Goal: Information Seeking & Learning: Learn about a topic

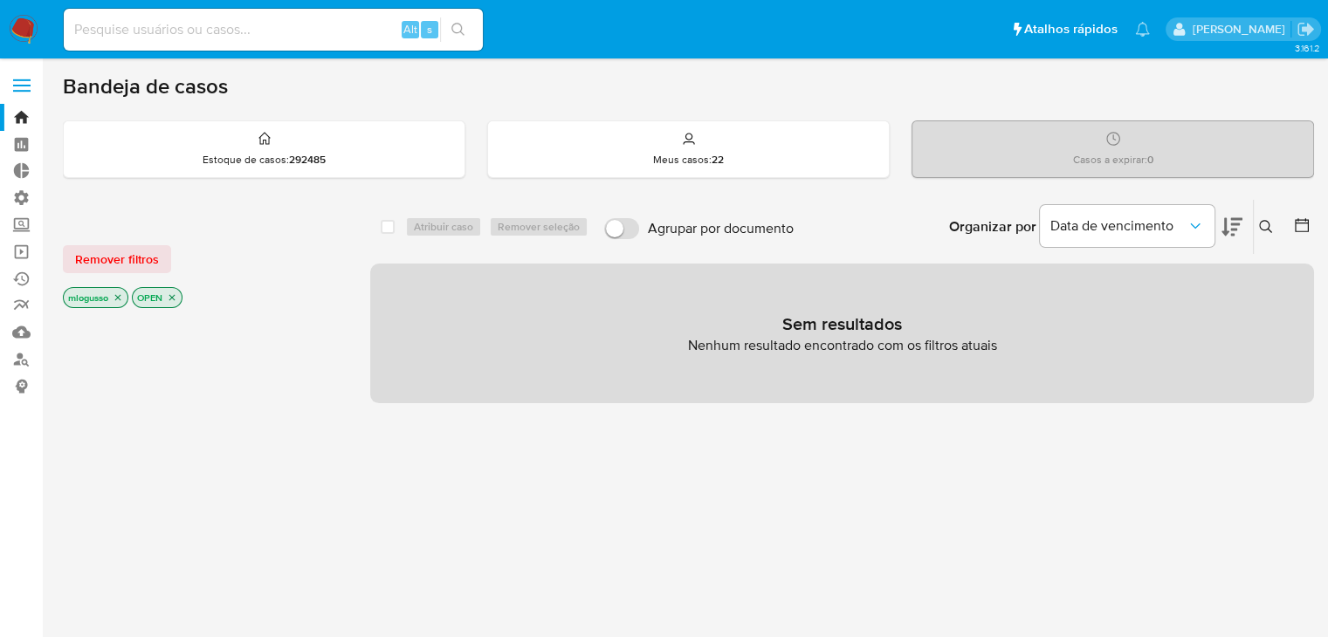
click at [249, 39] on input at bounding box center [273, 29] width 419 height 23
paste input "76531382"
type input "76531382"
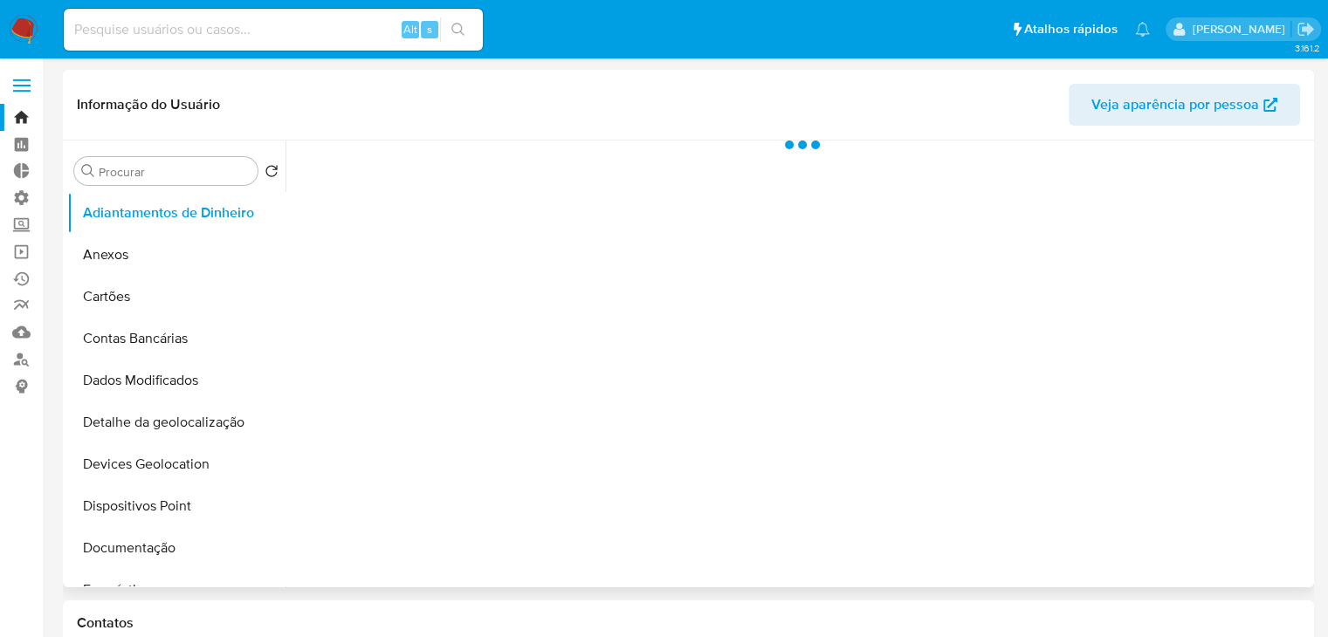
select select "10"
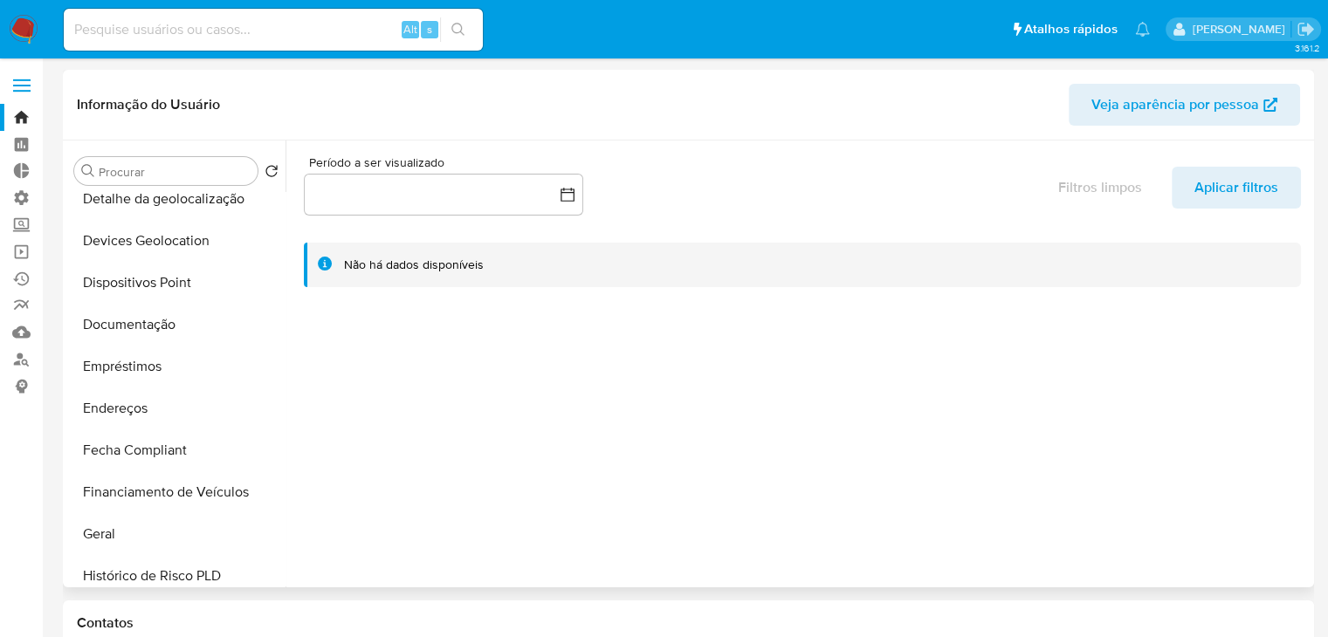
scroll to position [230, 0]
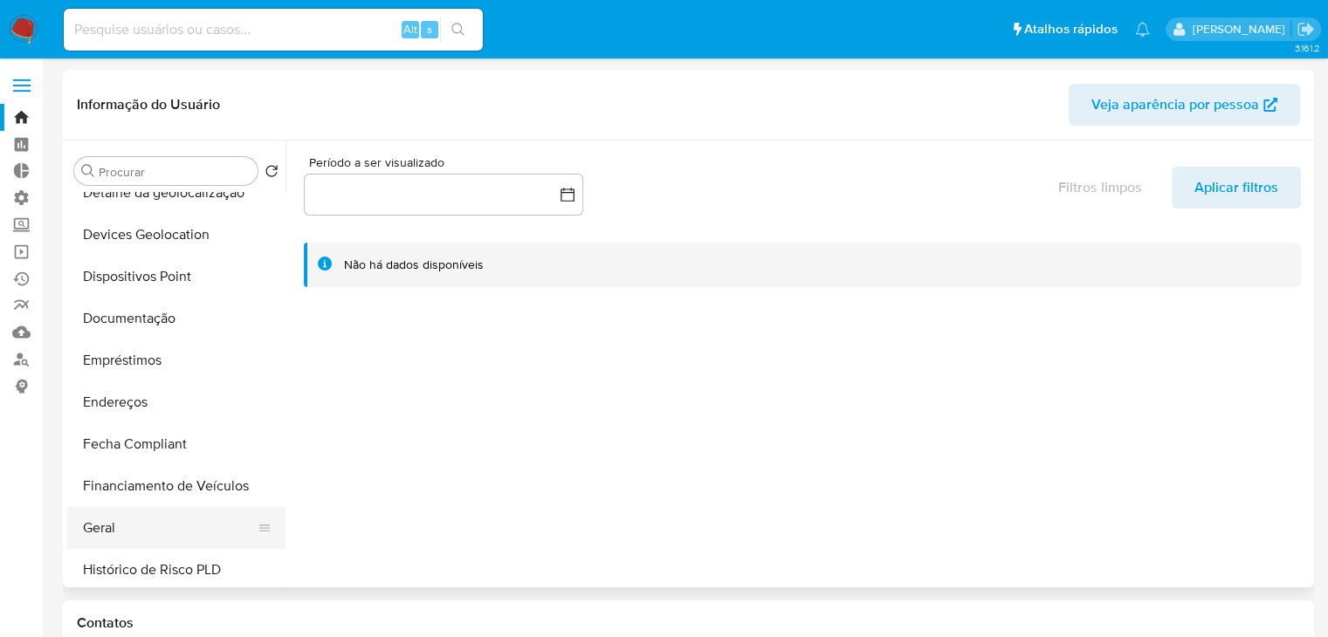
click at [174, 525] on button "Geral" at bounding box center [169, 528] width 204 height 42
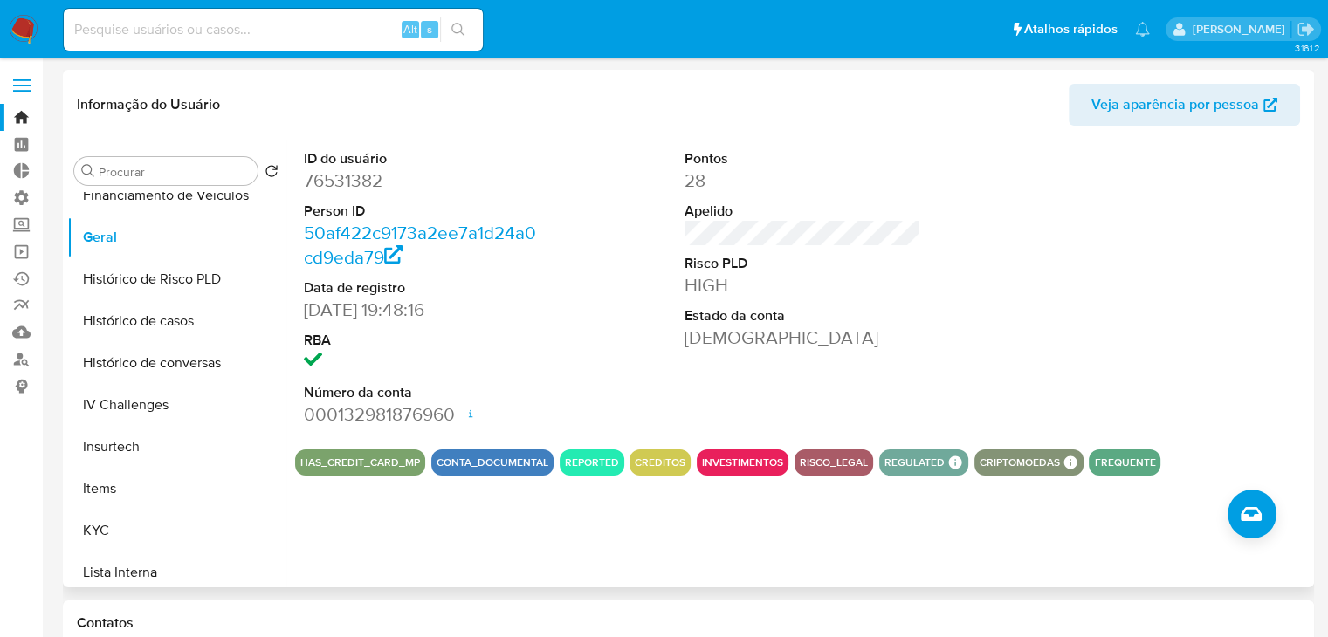
scroll to position [548, 0]
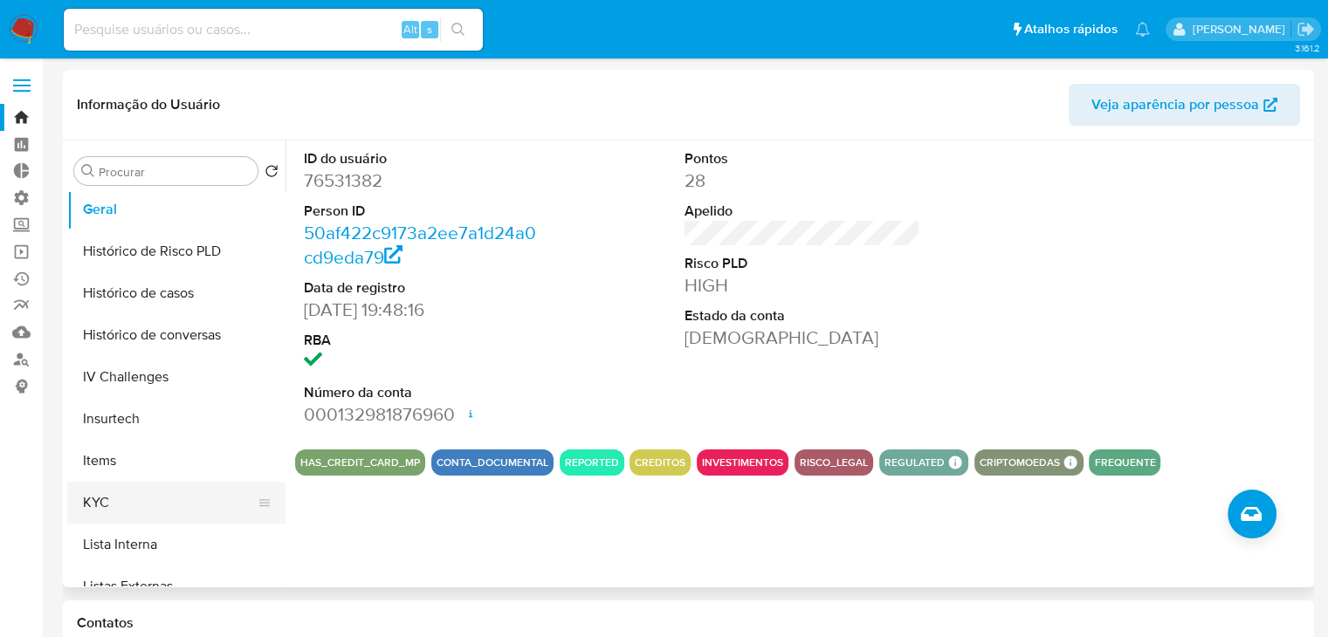
click at [182, 511] on button "KYC" at bounding box center [169, 503] width 204 height 42
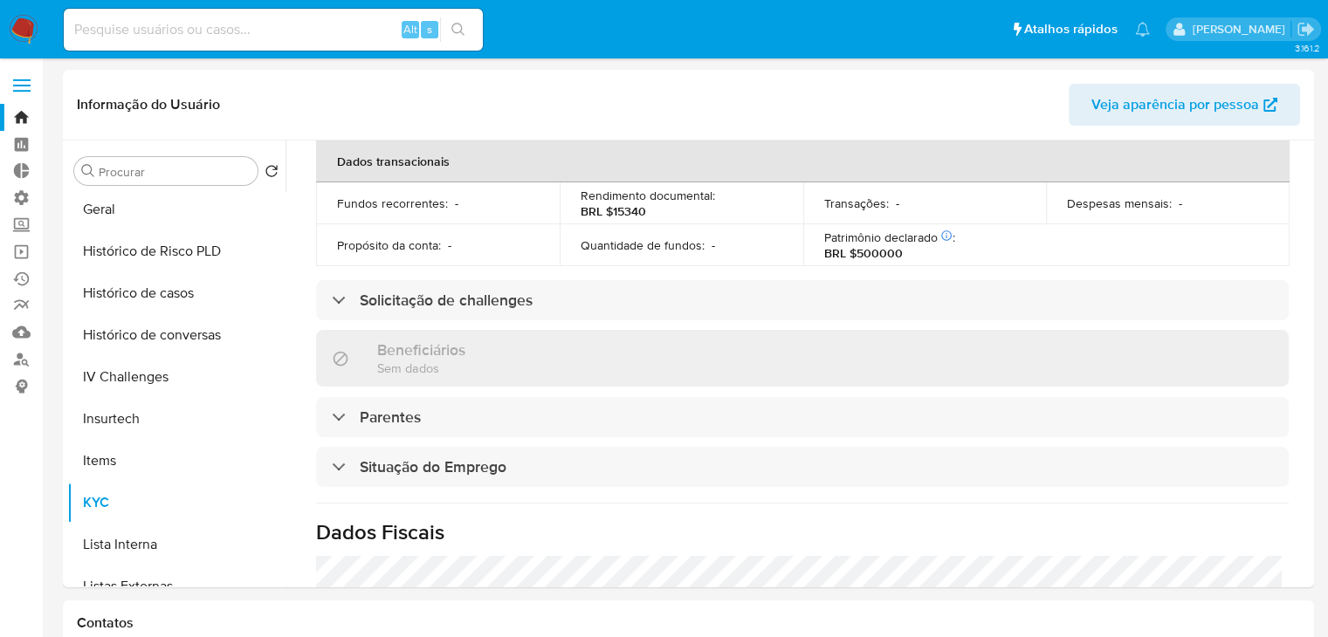
scroll to position [471, 0]
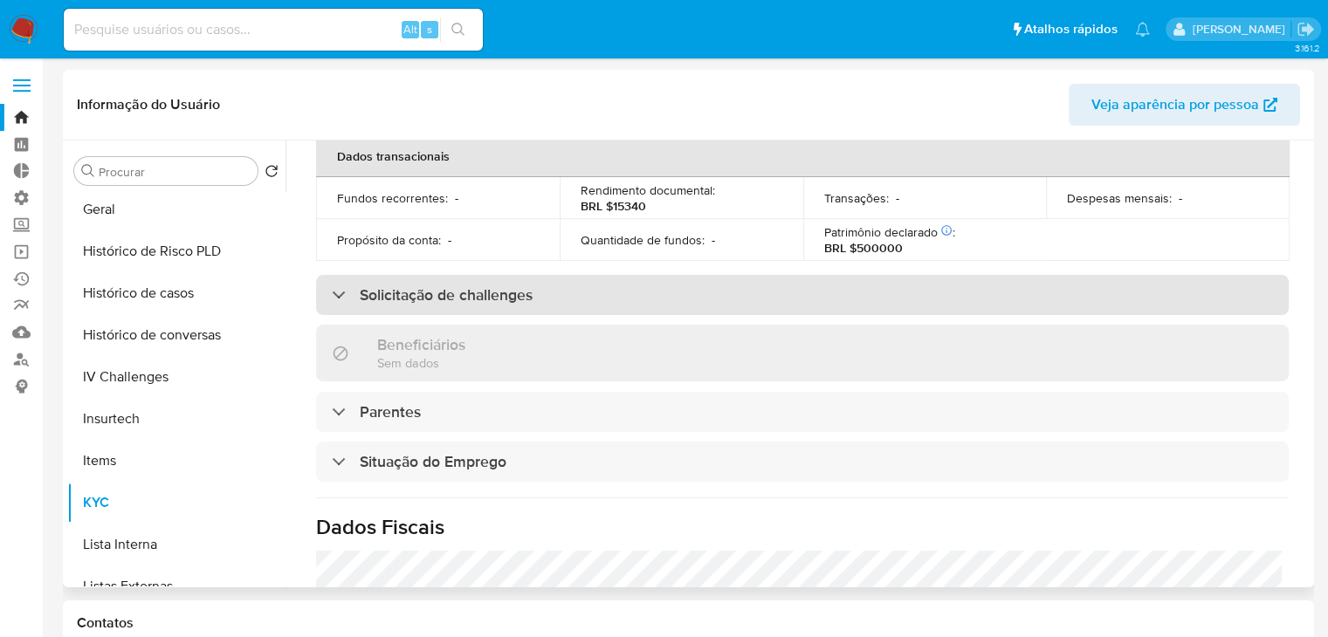
click at [873, 286] on div "Solicitação de challenges" at bounding box center [802, 295] width 973 height 40
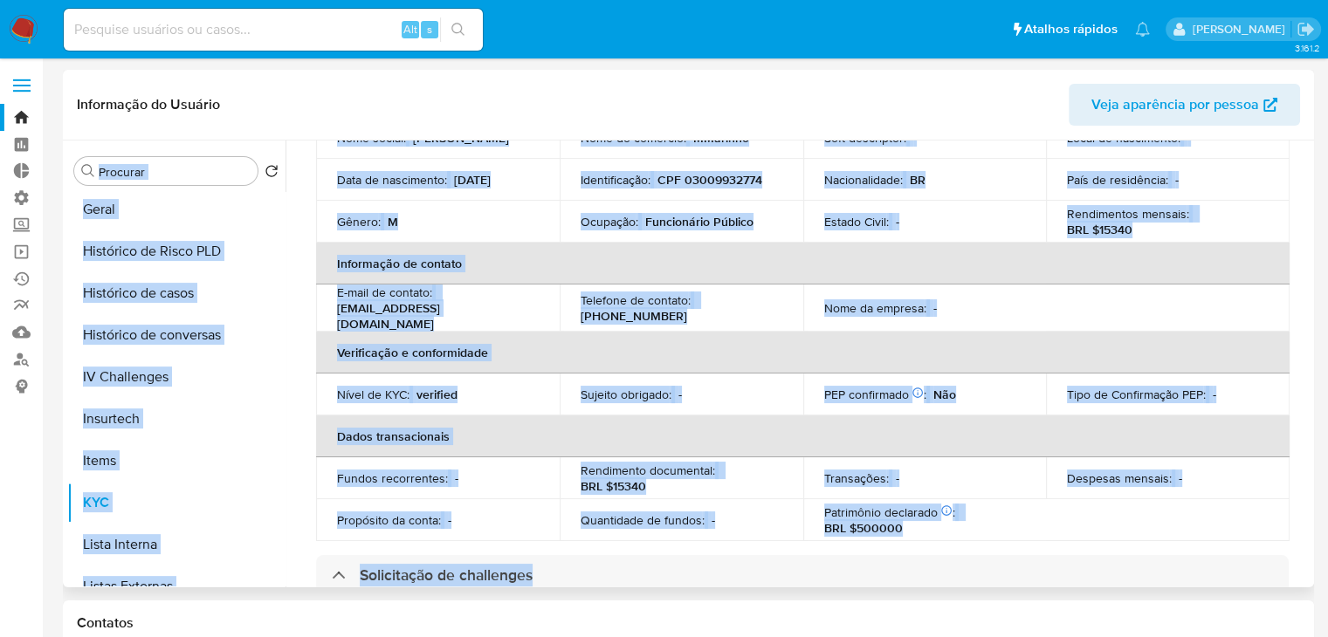
drag, startPoint x: 1310, startPoint y: 376, endPoint x: 1295, endPoint y: 134, distance: 243.2
click at [1295, 134] on div "Informação do Usuário Veja aparência por pessoa Procurar Retornar ao pedido pad…" at bounding box center [688, 329] width 1251 height 518
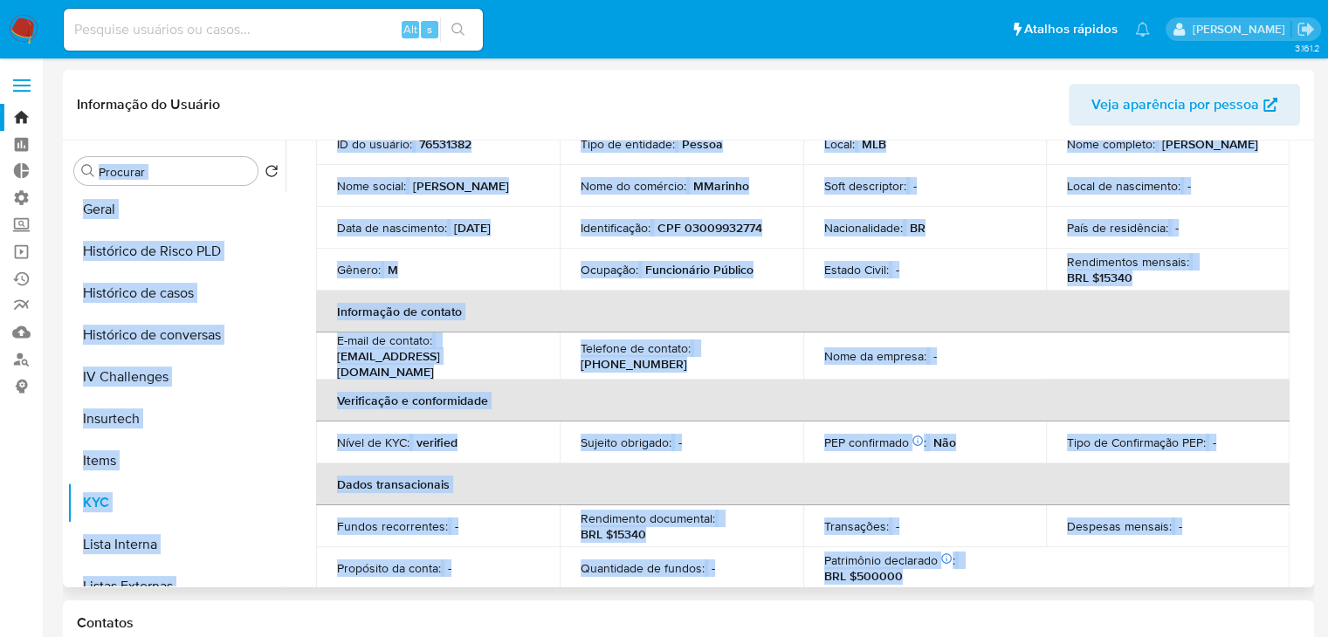
scroll to position [0, 0]
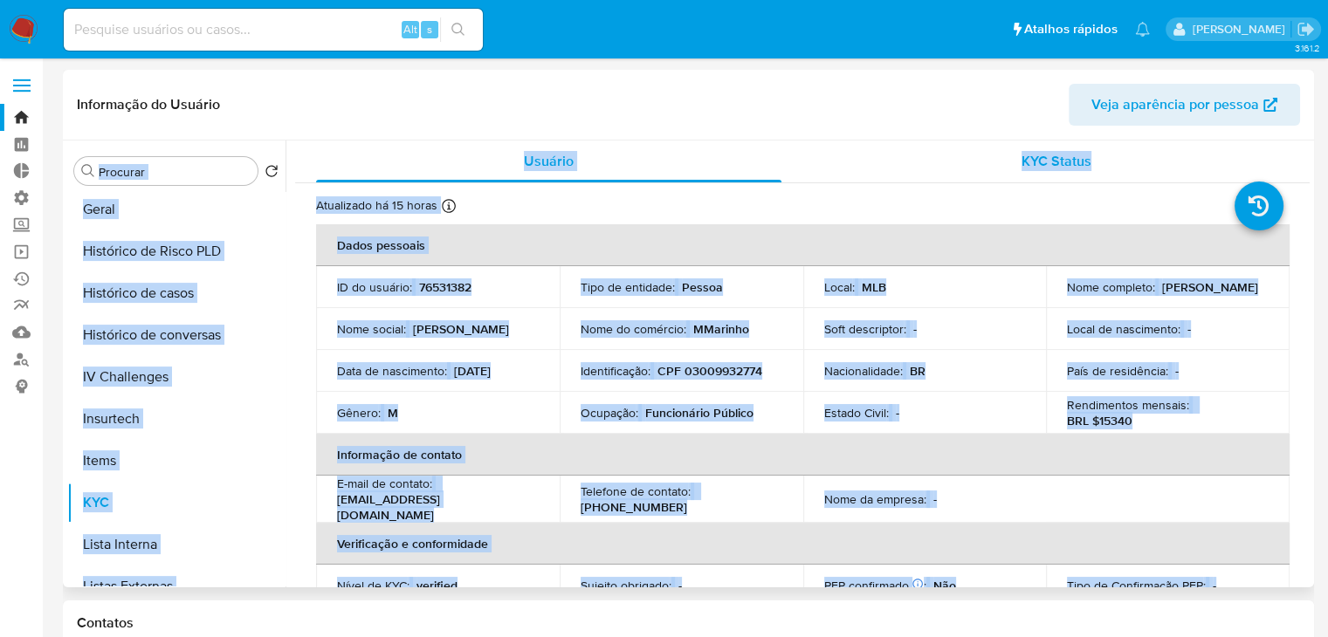
click at [1254, 162] on div "KYC Status" at bounding box center [1055, 162] width 465 height 42
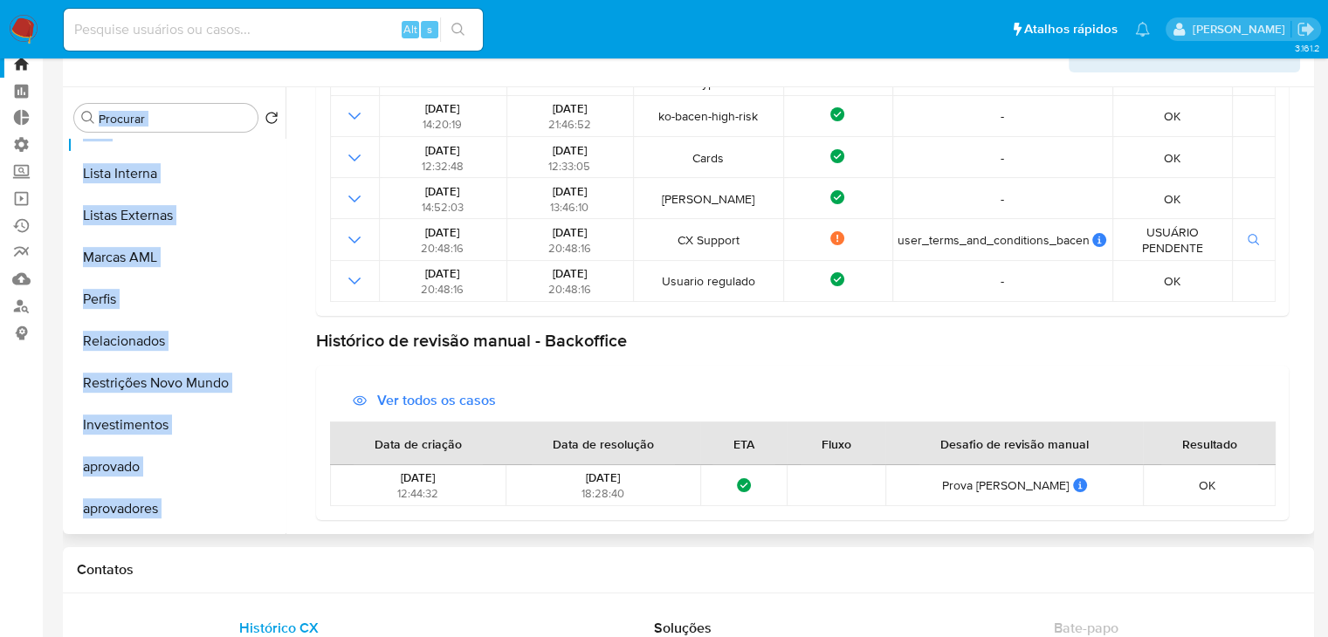
scroll to position [905, 0]
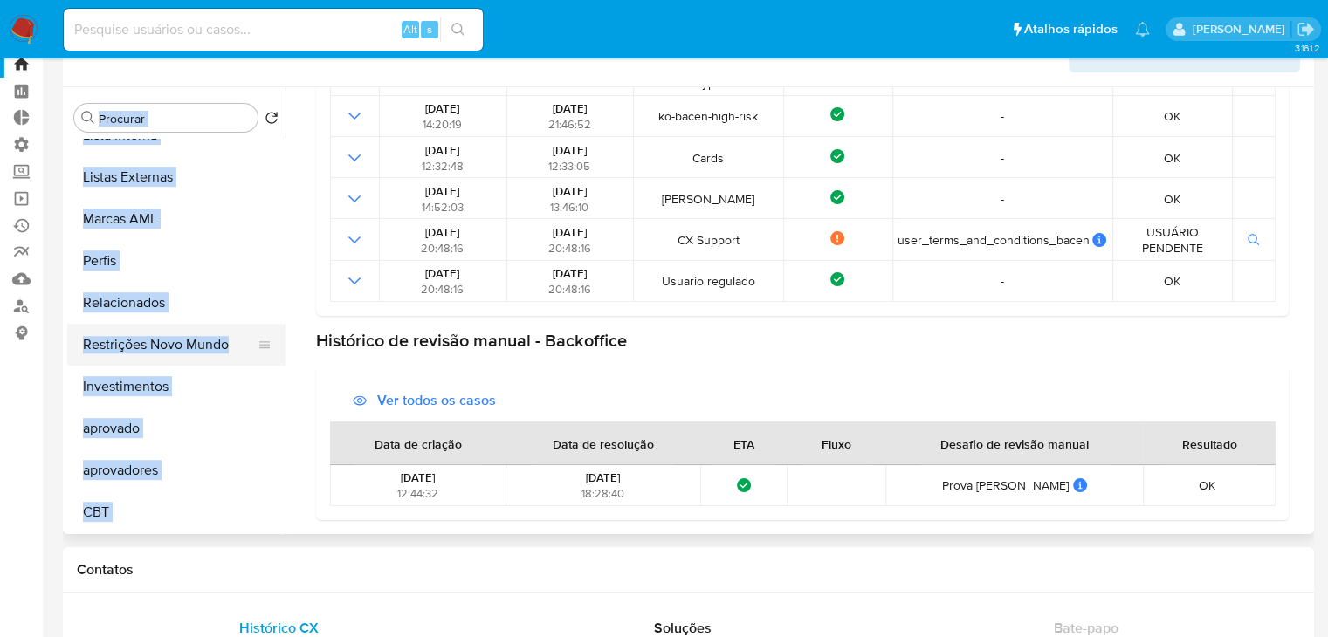
click at [182, 356] on button "Restrições Novo Mundo" at bounding box center [169, 345] width 204 height 42
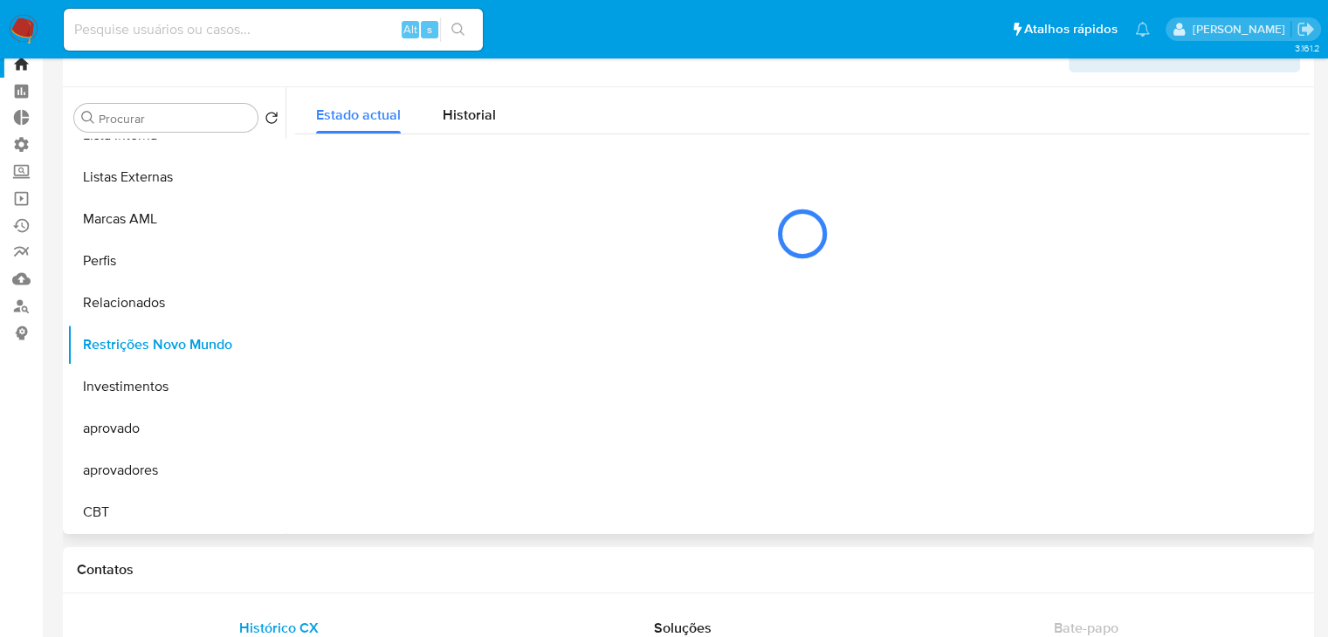
click at [520, 382] on div at bounding box center [798, 310] width 1024 height 447
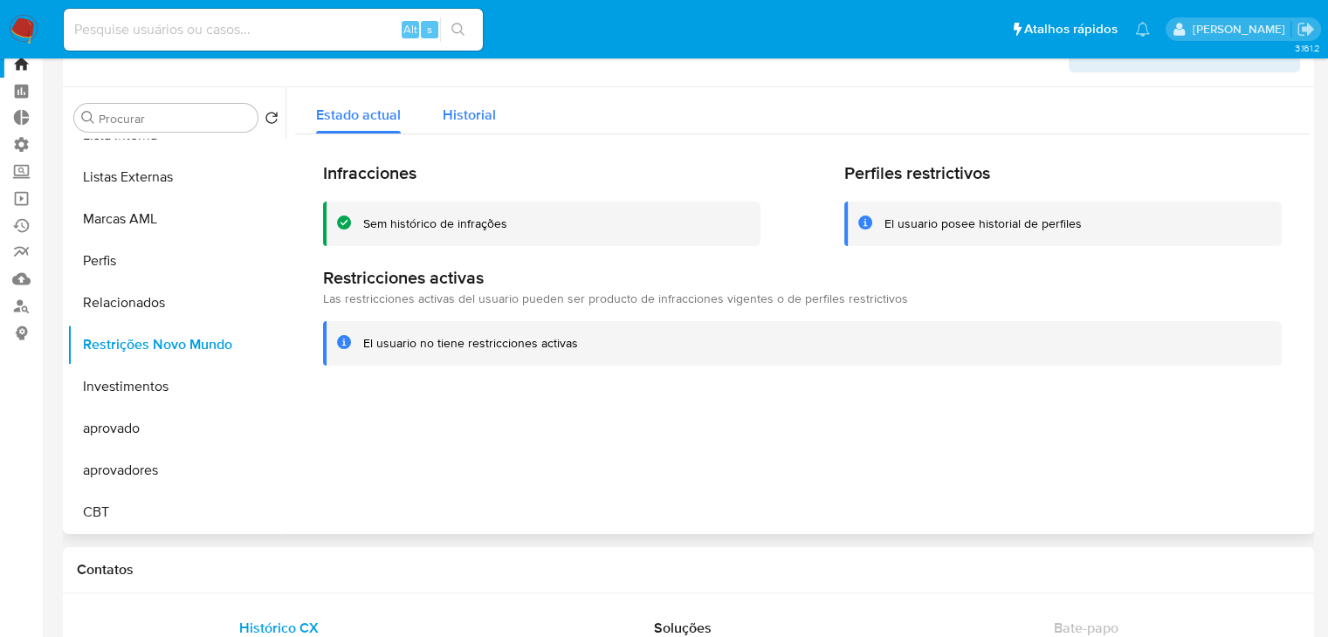
click at [463, 101] on div "Historial" at bounding box center [469, 110] width 53 height 46
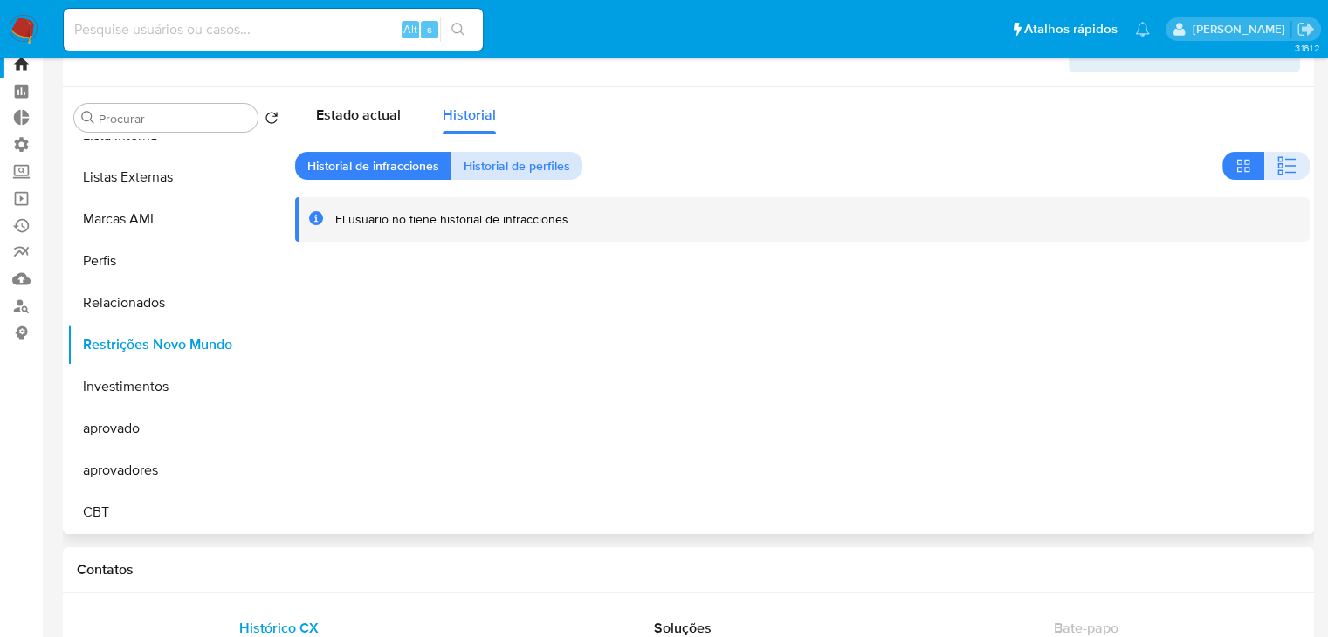
click at [523, 157] on span "Historial de perfiles" at bounding box center [517, 166] width 107 height 24
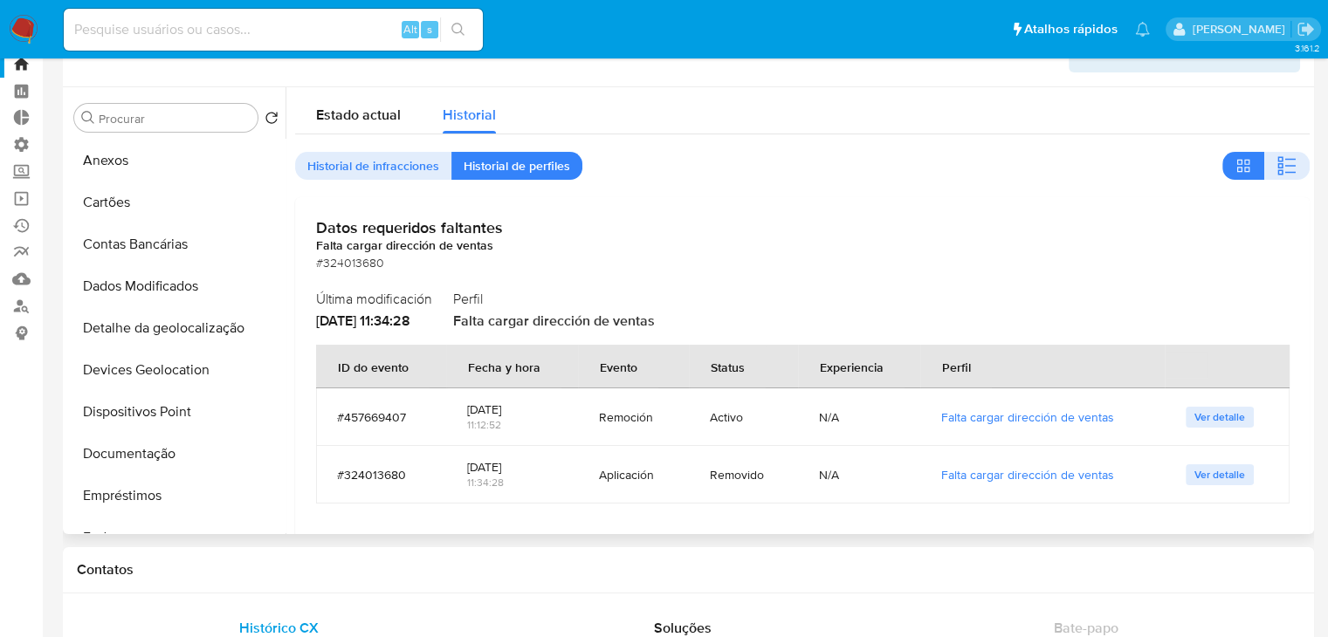
scroll to position [44, 0]
click at [147, 457] on button "Documentação" at bounding box center [169, 451] width 204 height 42
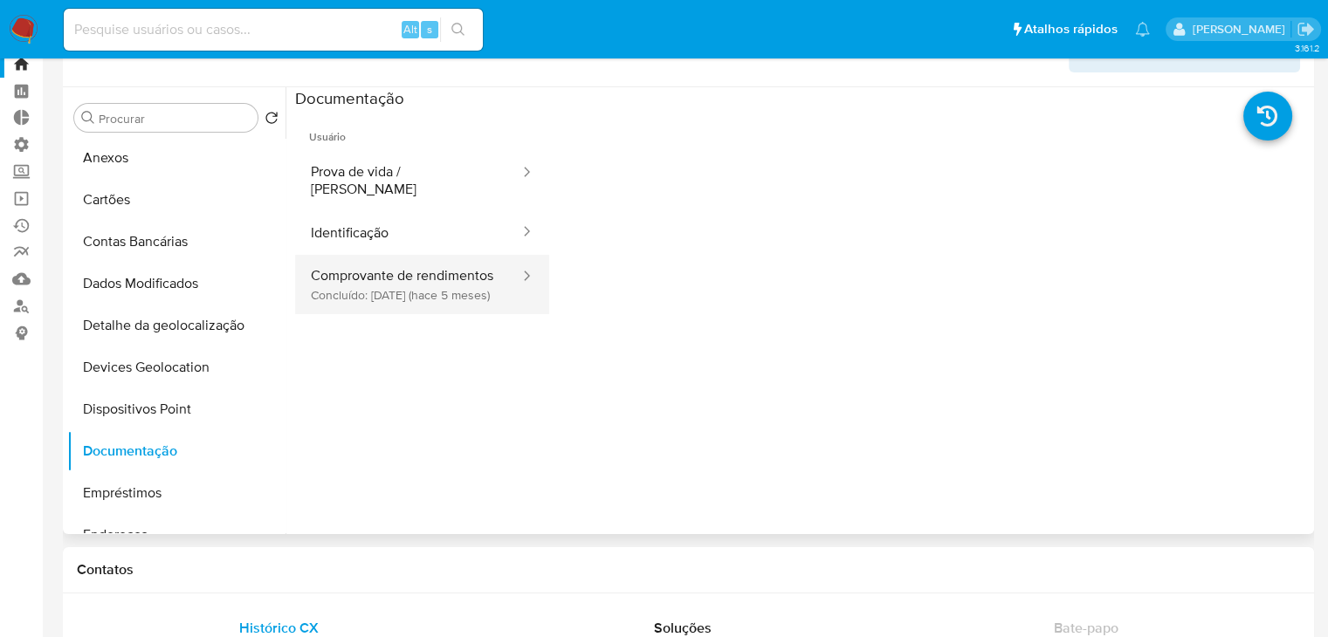
click at [428, 301] on button "Comprovante de rendimentos Concluído: [DATE] (hace 5 meses)" at bounding box center [408, 284] width 226 height 59
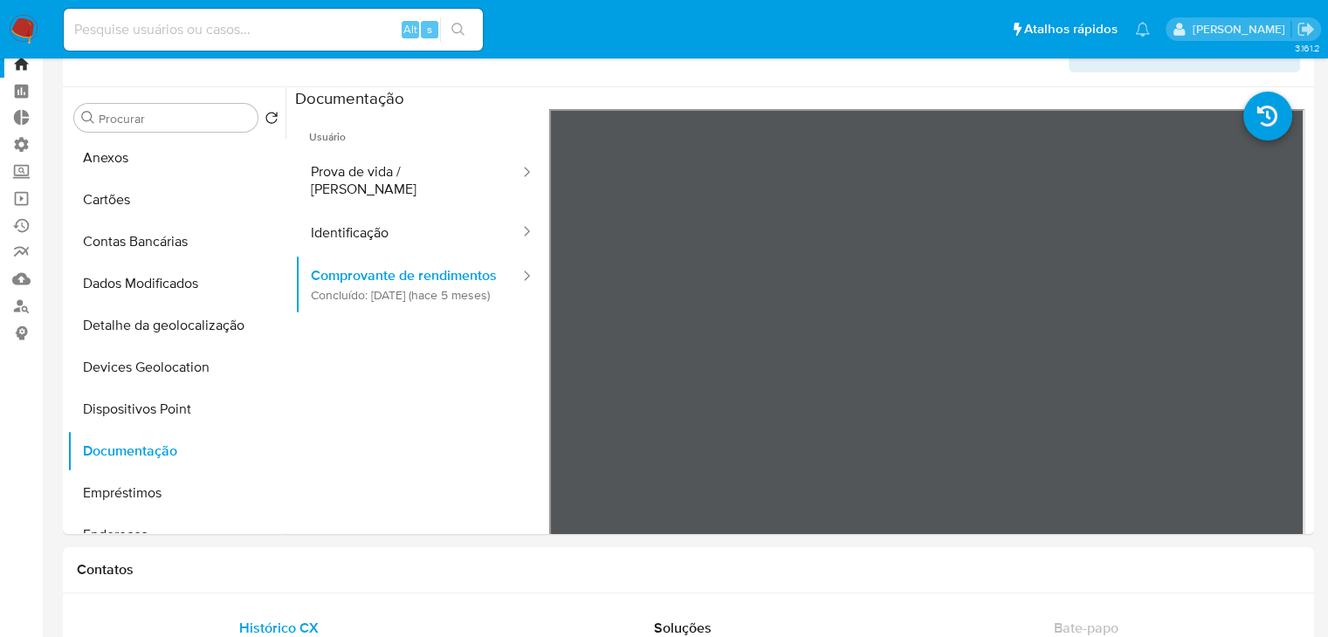
click at [240, 33] on input at bounding box center [273, 29] width 419 height 23
paste input "192930181"
type input "192930181"
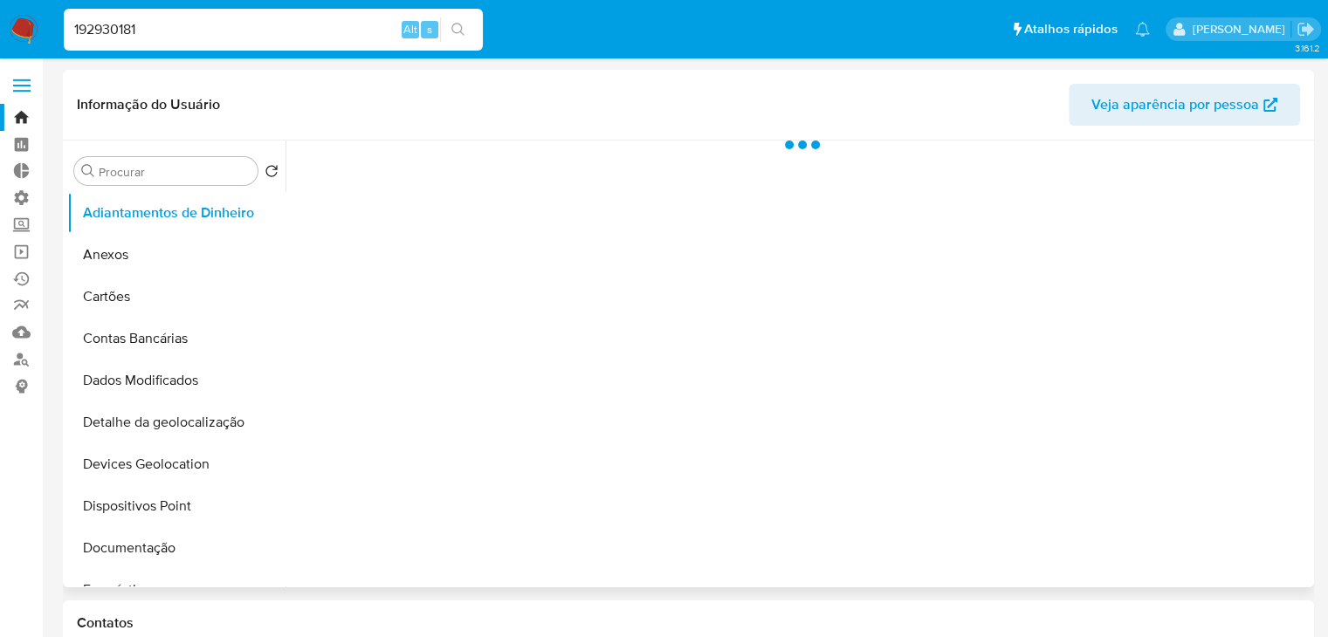
select select "10"
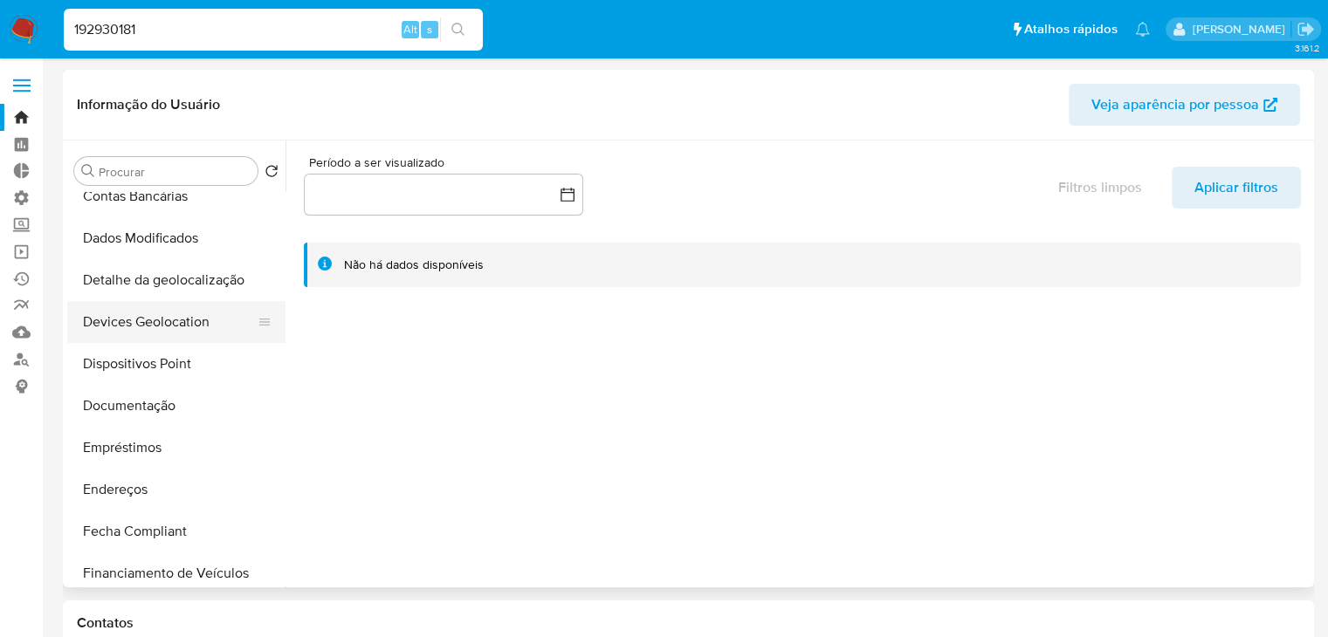
click at [272, 307] on button "Devices Geolocation" at bounding box center [169, 322] width 204 height 42
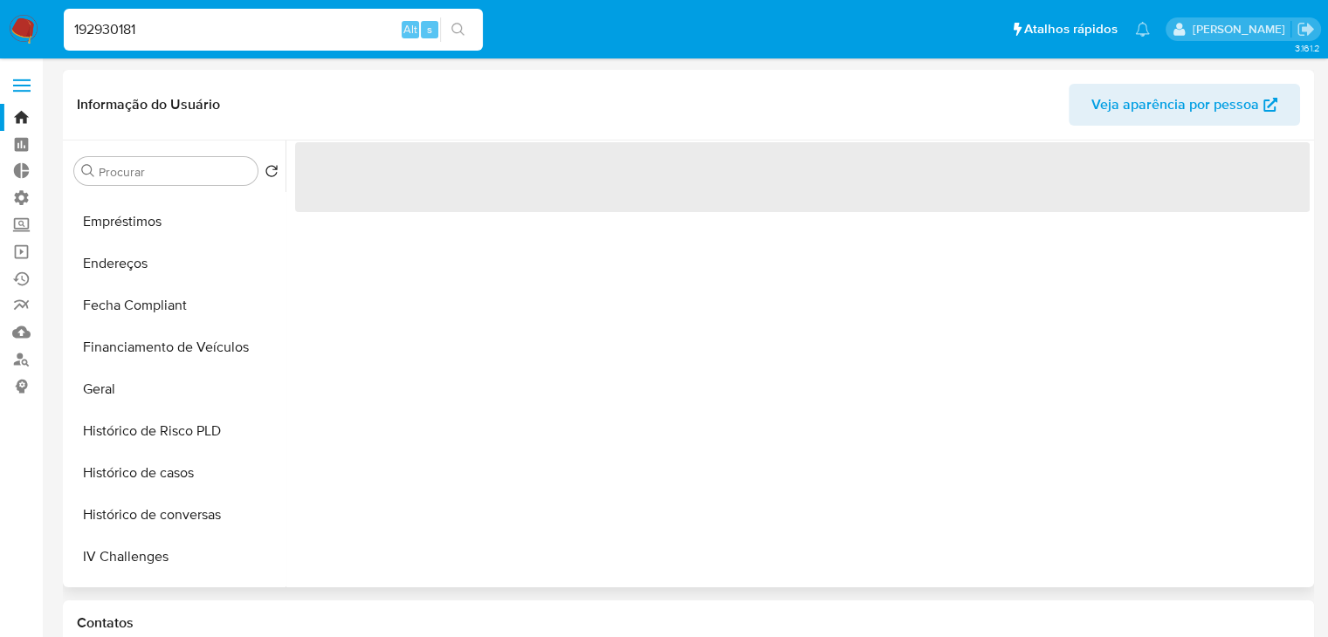
scroll to position [377, 0]
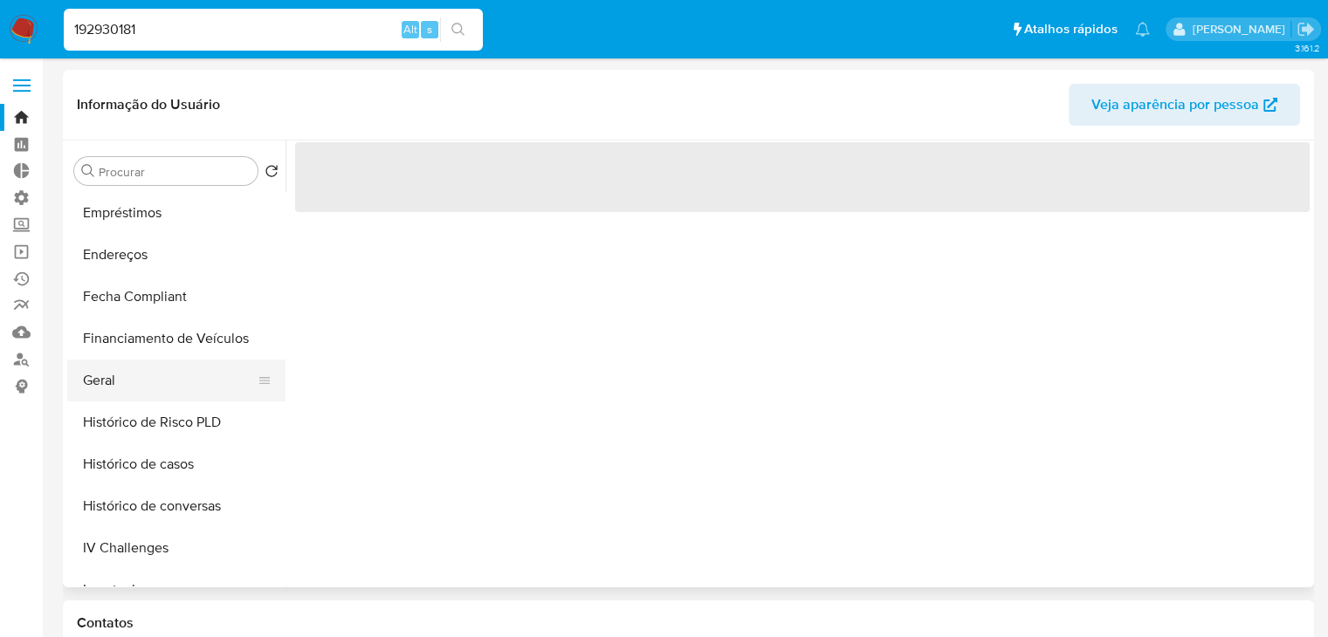
click at [218, 391] on button "Geral" at bounding box center [169, 381] width 204 height 42
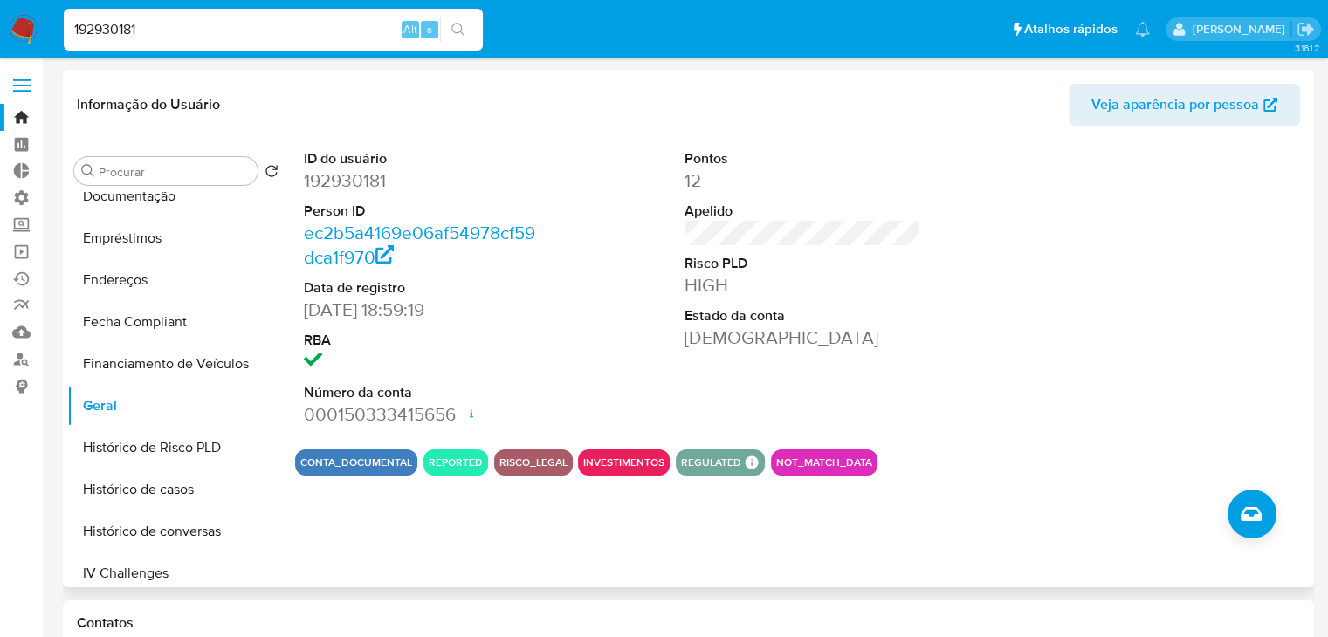
scroll to position [343, 0]
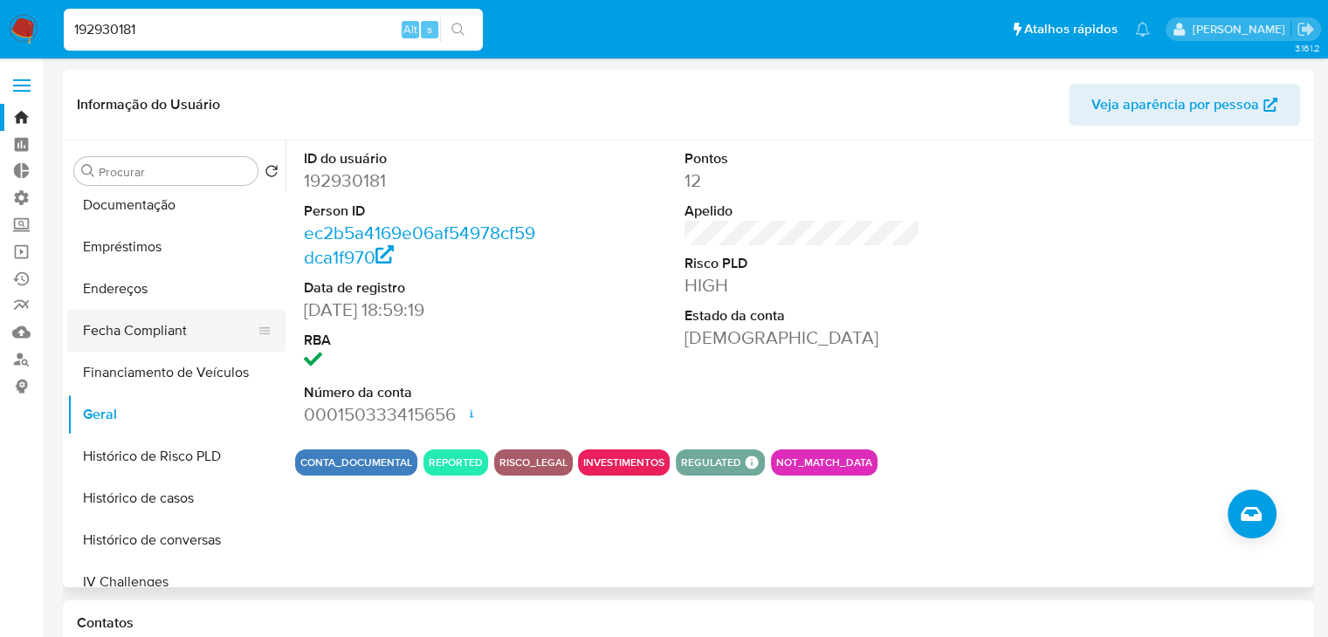
click at [200, 339] on button "Fecha Compliant" at bounding box center [169, 331] width 204 height 42
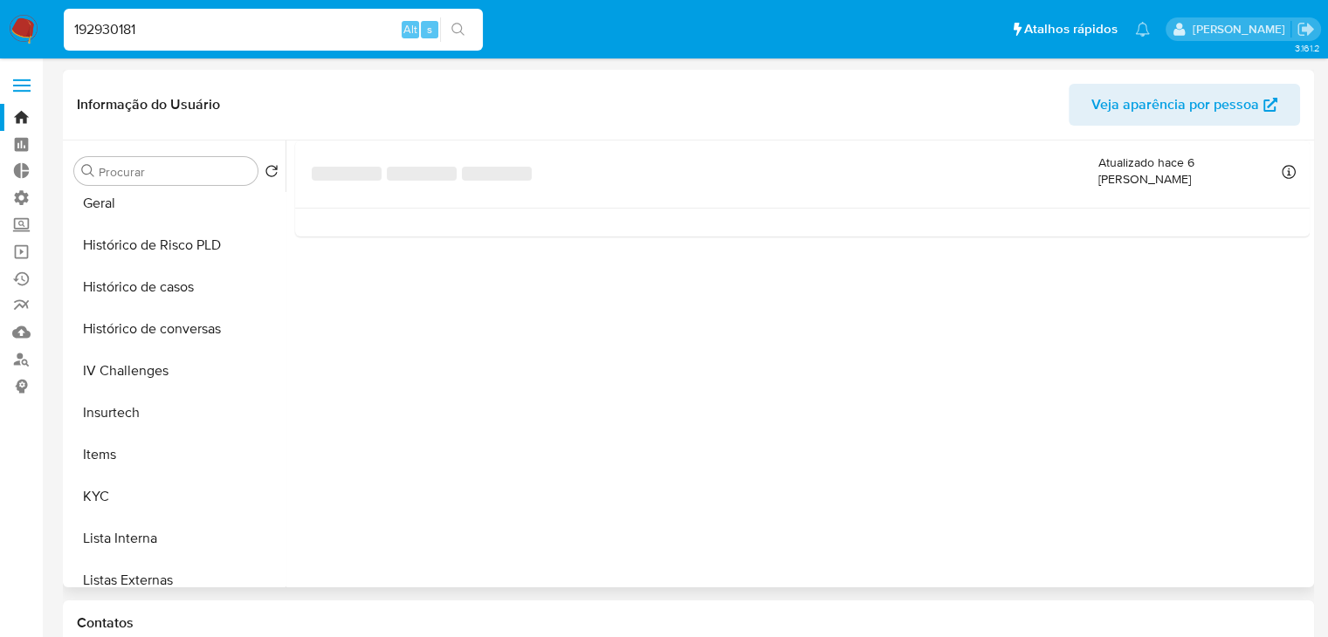
scroll to position [578, 0]
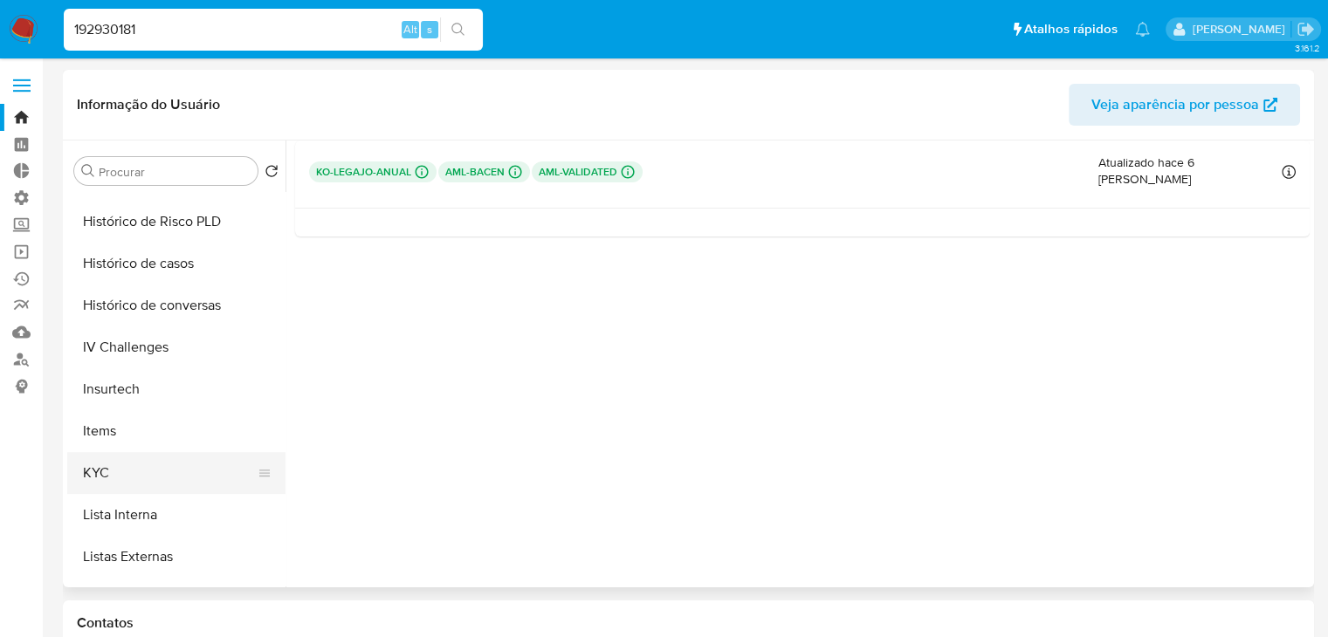
click at [210, 462] on button "KYC" at bounding box center [169, 473] width 204 height 42
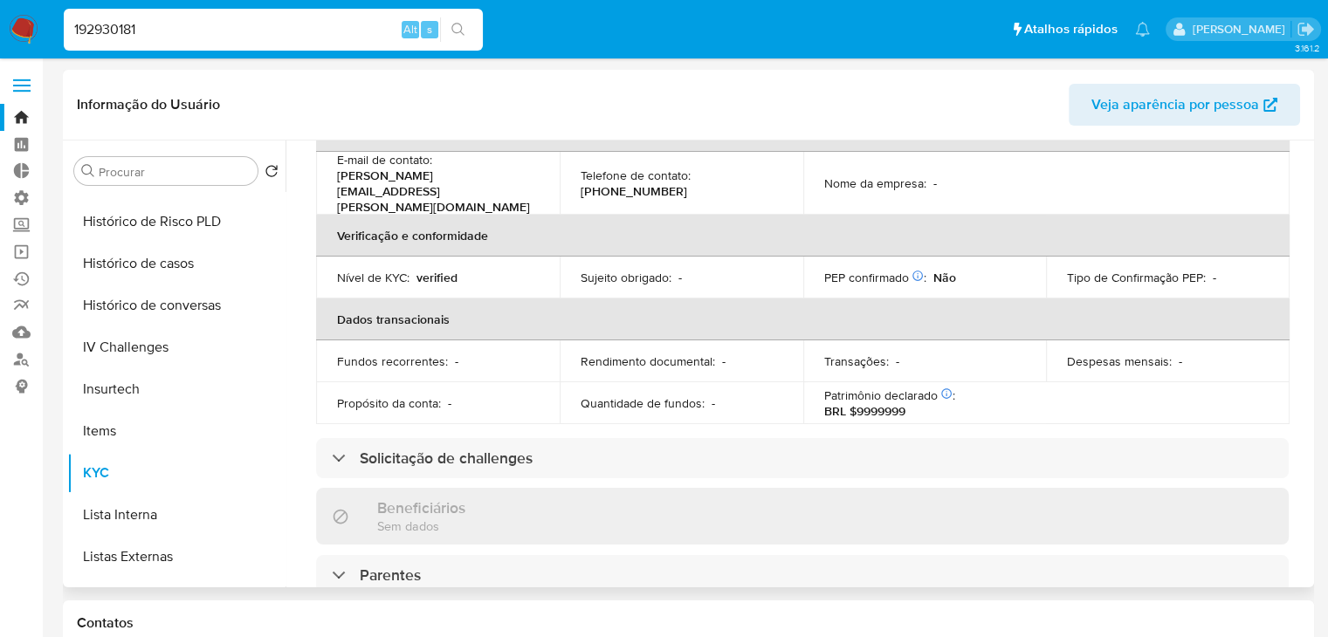
scroll to position [342, 0]
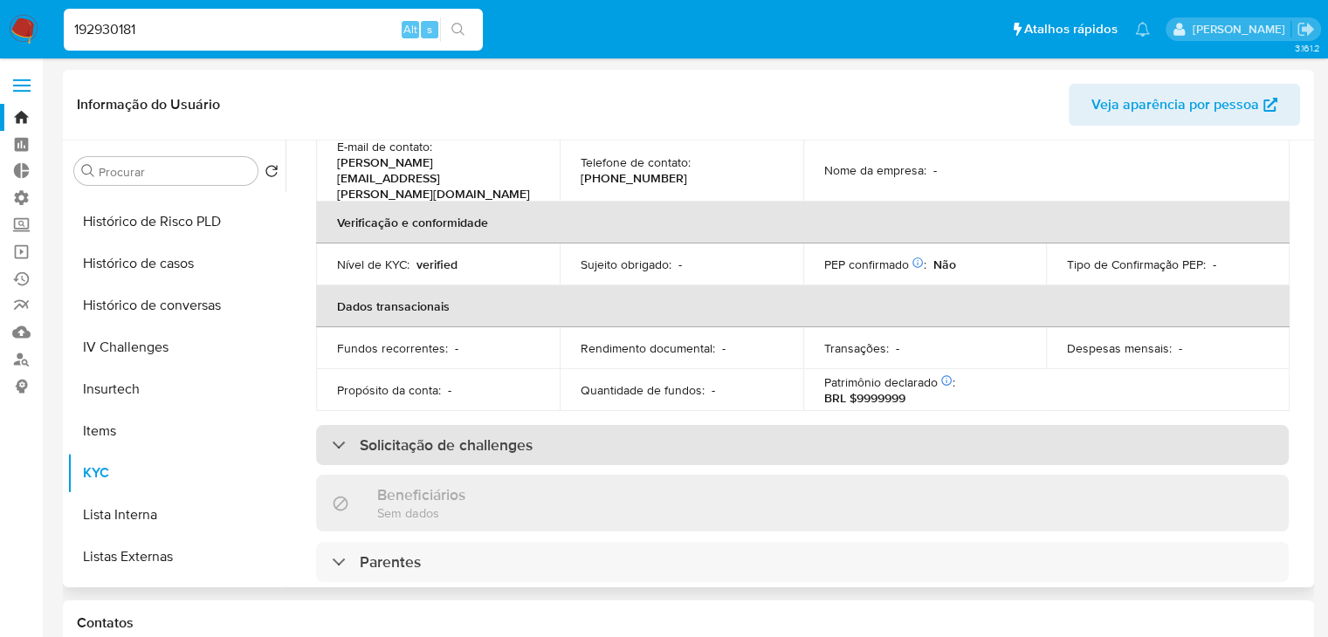
click at [1029, 425] on div "Solicitação de challenges" at bounding box center [802, 445] width 973 height 40
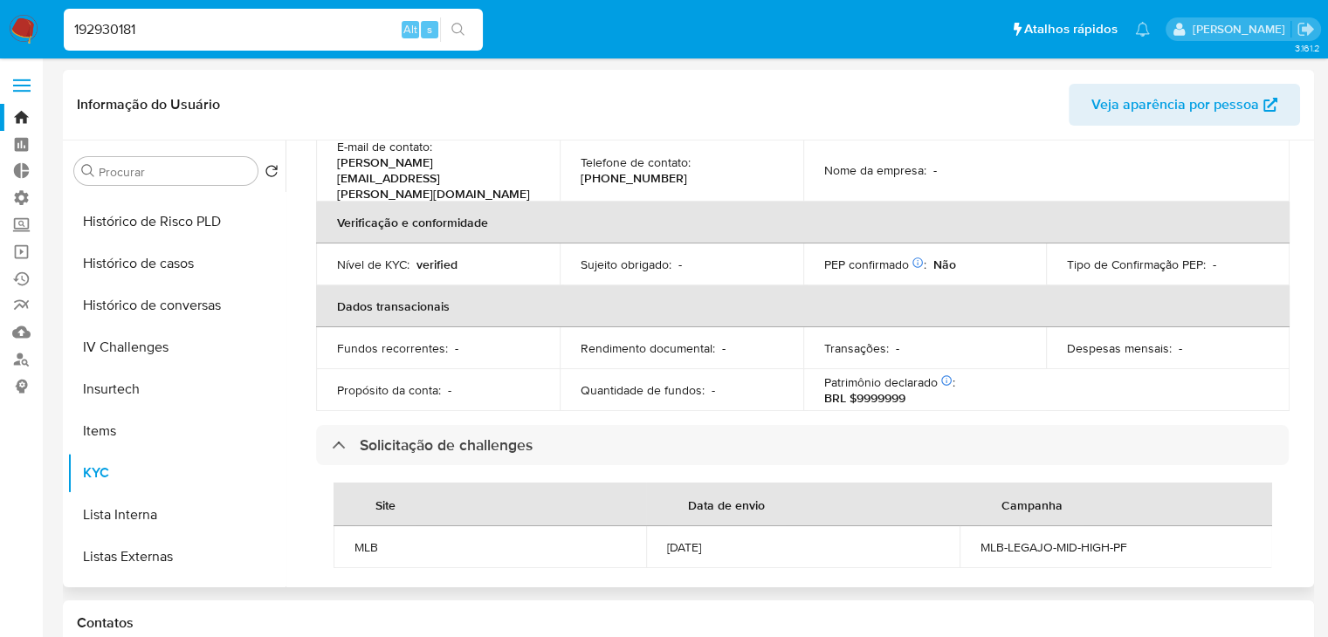
scroll to position [0, 0]
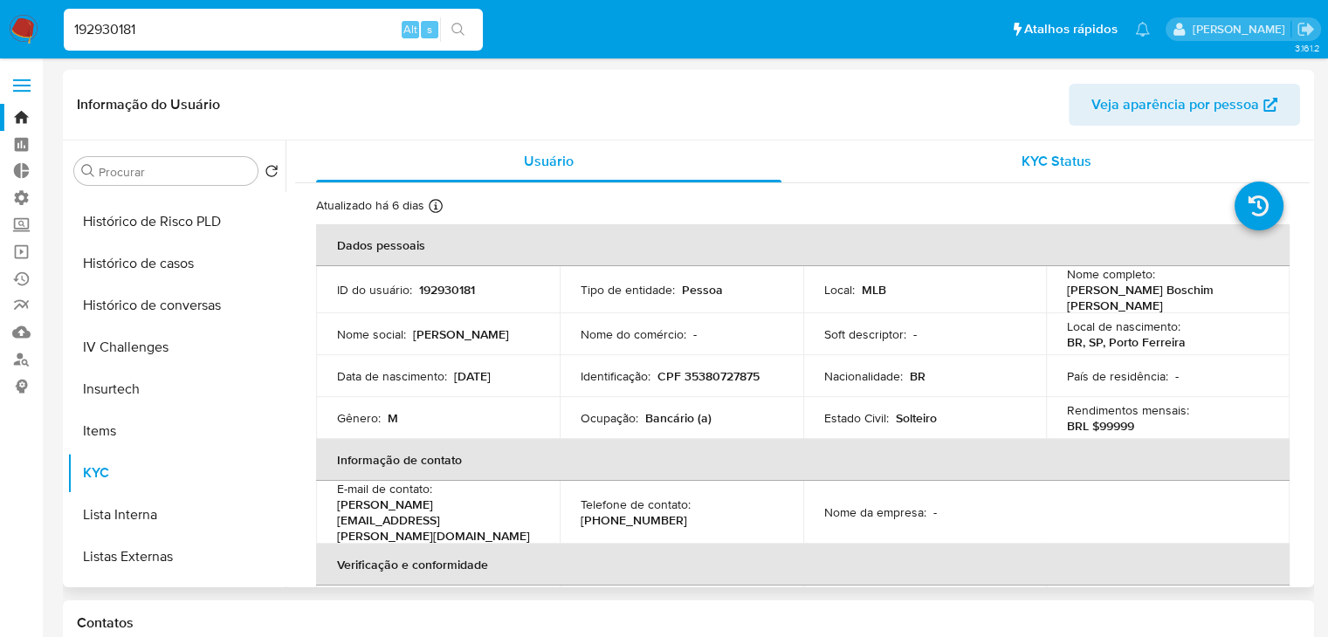
click at [1077, 168] on span "KYC Status" at bounding box center [1057, 161] width 70 height 20
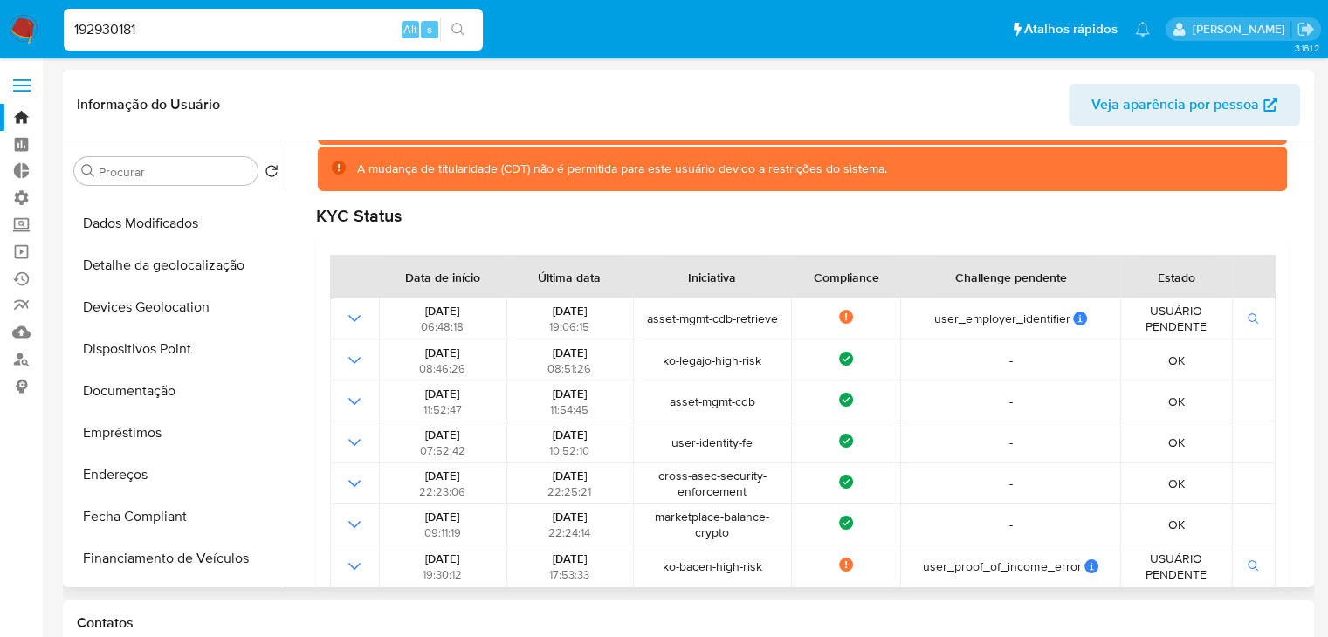
scroll to position [147, 0]
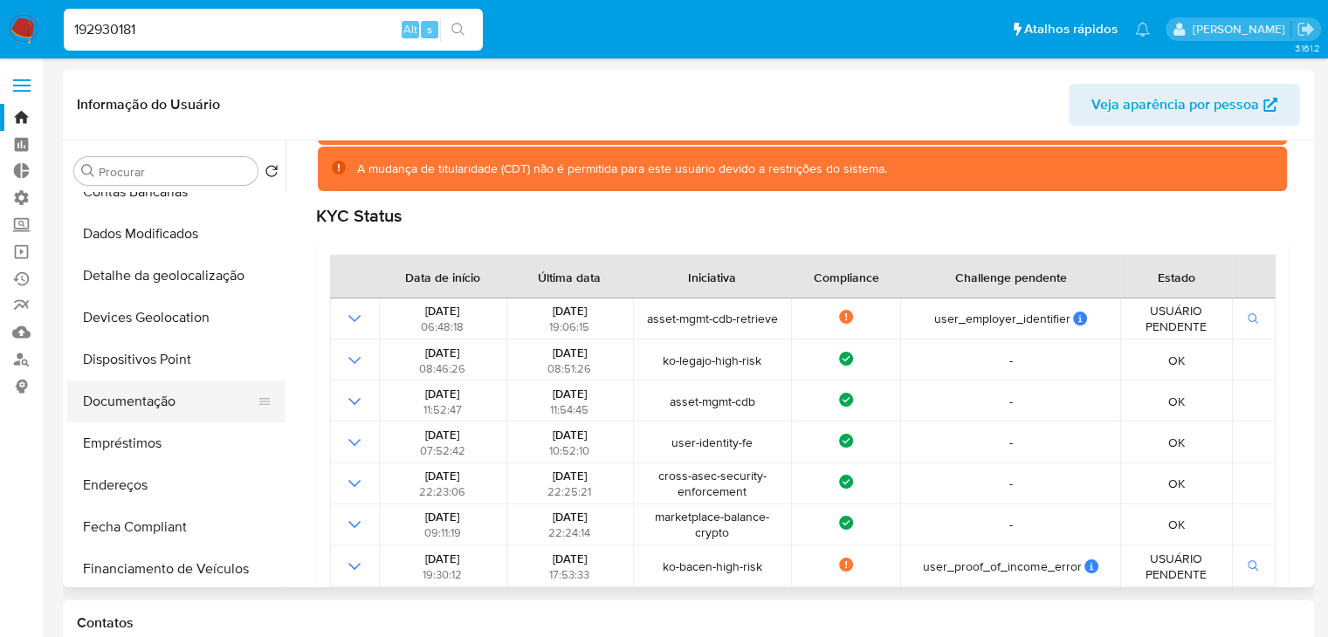
click at [199, 396] on button "Documentação" at bounding box center [169, 402] width 204 height 42
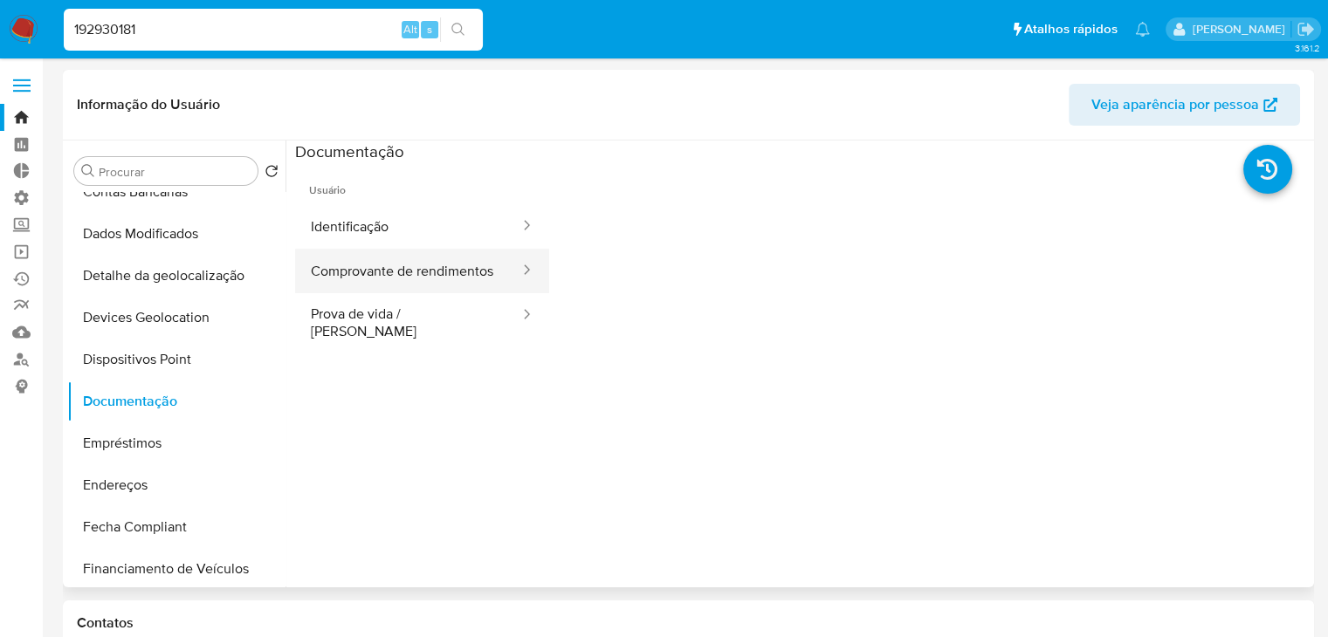
click at [408, 283] on button "Comprovante de rendimentos" at bounding box center [408, 271] width 226 height 45
